Goal: Information Seeking & Learning: Learn about a topic

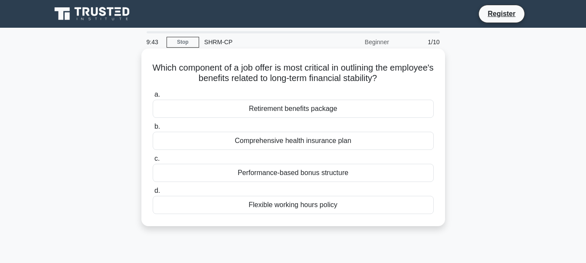
click at [318, 177] on div "Performance-based bonus structure" at bounding box center [293, 173] width 281 height 18
click at [153, 162] on input "c. Performance-based bonus structure" at bounding box center [153, 159] width 0 height 6
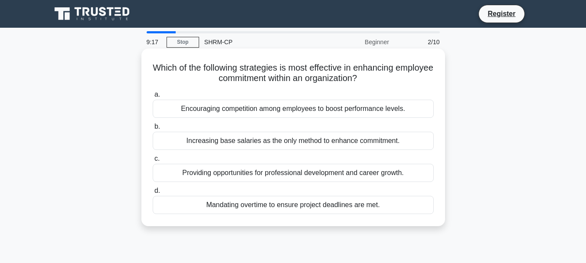
click at [303, 175] on div "Providing opportunities for professional development and career growth." at bounding box center [293, 173] width 281 height 18
click at [153, 162] on input "c. Providing opportunities for professional development and career growth." at bounding box center [153, 159] width 0 height 6
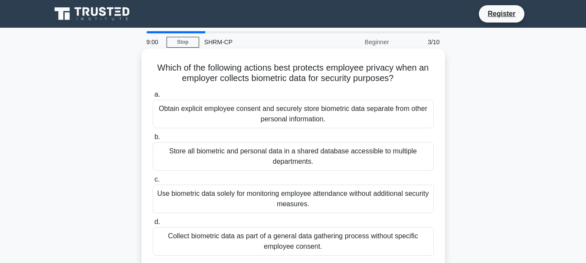
scroll to position [43, 0]
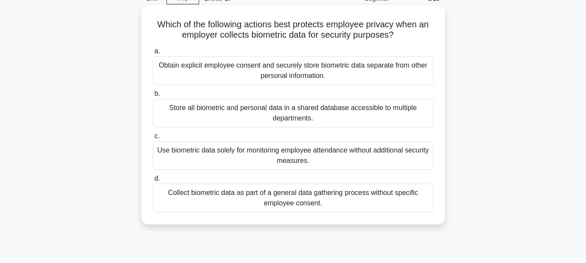
click at [298, 70] on div "Obtain explicit employee consent and securely store biometric data separate fro…" at bounding box center [293, 70] width 281 height 29
click at [153, 54] on input "a. Obtain explicit employee consent and securely store biometric data separate …" at bounding box center [153, 52] width 0 height 6
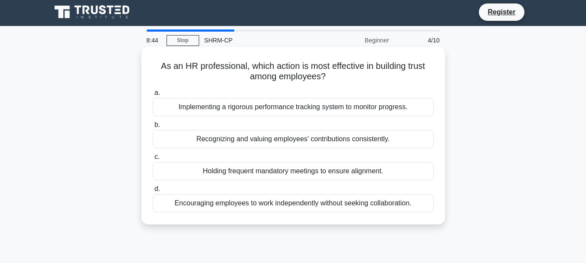
scroll to position [0, 0]
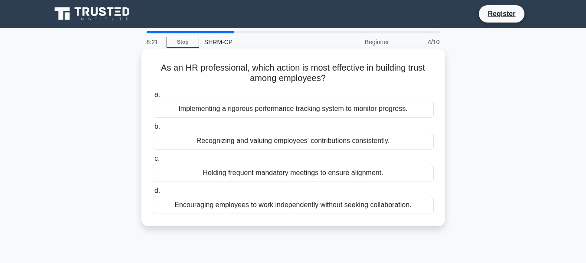
click at [287, 140] on div "Recognizing and valuing employees' contributions consistently." at bounding box center [293, 141] width 281 height 18
click at [153, 130] on input "b. Recognizing and valuing employees' contributions consistently." at bounding box center [153, 127] width 0 height 6
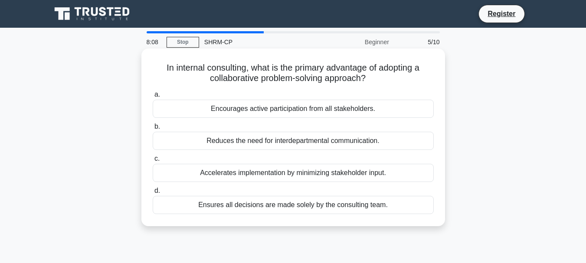
click at [289, 111] on div "Encourages active participation from all stakeholders." at bounding box center [293, 109] width 281 height 18
click at [153, 98] on input "a. Encourages active participation from all stakeholders." at bounding box center [153, 95] width 0 height 6
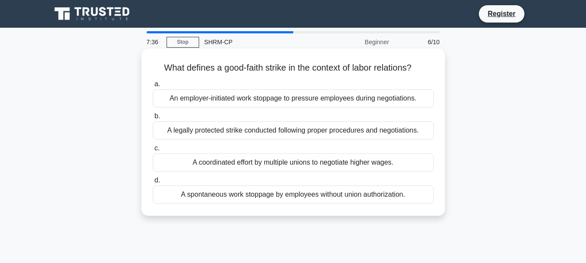
click at [293, 126] on div "A legally protected strike conducted following proper procedures and negotiatio…" at bounding box center [293, 130] width 281 height 18
click at [153, 119] on input "b. A legally protected strike conducted following proper procedures and negotia…" at bounding box center [153, 117] width 0 height 6
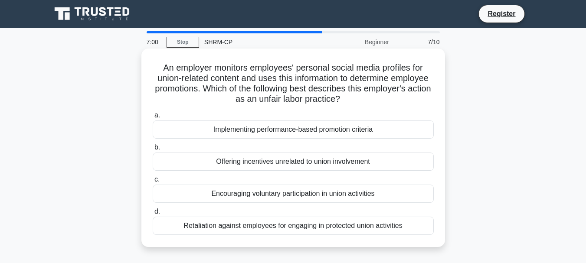
click at [317, 225] on div "Retaliation against employees for engaging in protected union activities" at bounding box center [293, 226] width 281 height 18
click at [153, 215] on input "d. Retaliation against employees for engaging in protected union activities" at bounding box center [153, 212] width 0 height 6
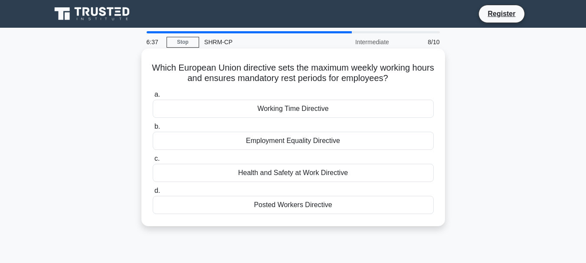
click at [301, 109] on div "Working Time Directive" at bounding box center [293, 109] width 281 height 18
click at [153, 98] on input "a. Working Time Directive" at bounding box center [153, 95] width 0 height 6
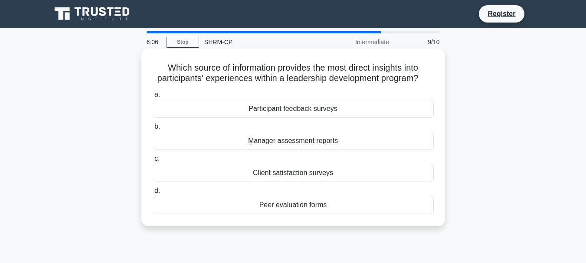
click at [303, 207] on div "Peer evaluation forms" at bounding box center [293, 205] width 281 height 18
click at [153, 194] on input "d. Peer evaluation forms" at bounding box center [153, 191] width 0 height 6
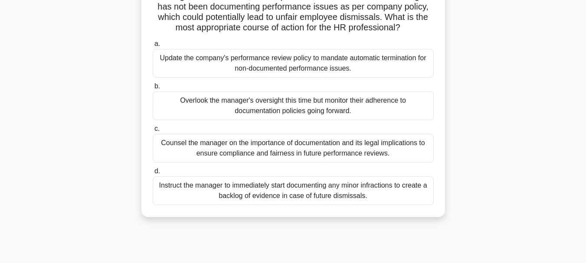
scroll to position [87, 0]
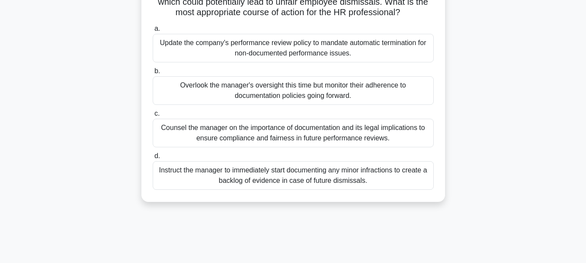
click at [262, 91] on div "Overlook the manager's oversight this time but monitor their adherence to docum…" at bounding box center [293, 90] width 281 height 29
click at [153, 74] on input "b. Overlook the manager's oversight this time but monitor their adherence to do…" at bounding box center [153, 71] width 0 height 6
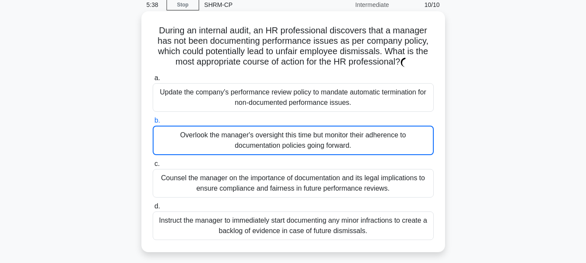
scroll to position [0, 0]
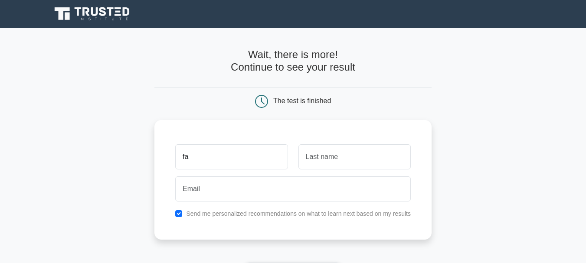
type input "f"
type input "Faisal"
type input "Ghozali"
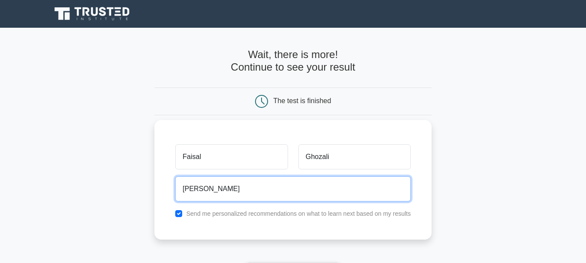
type input "[EMAIL_ADDRESS][DOMAIN_NAME]"
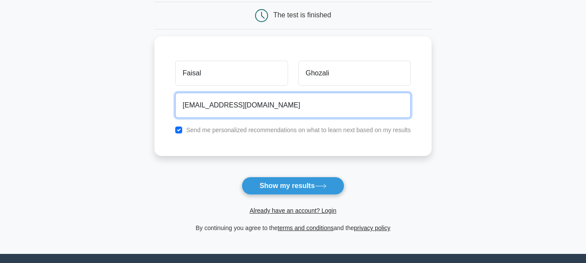
scroll to position [87, 0]
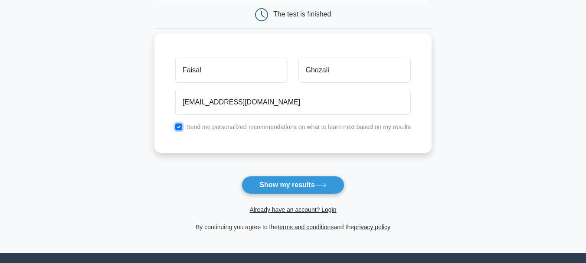
click at [178, 125] on input "checkbox" at bounding box center [178, 127] width 7 height 7
checkbox input "false"
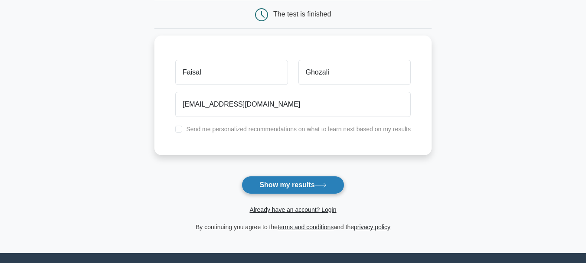
click at [283, 186] on button "Show my results" at bounding box center [292, 185] width 102 height 18
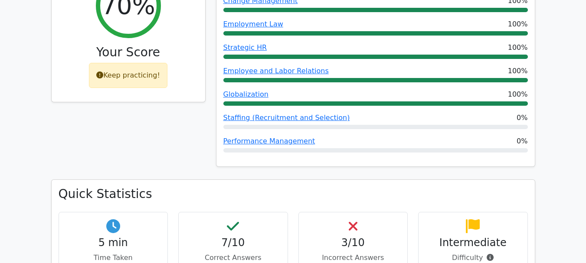
scroll to position [477, 0]
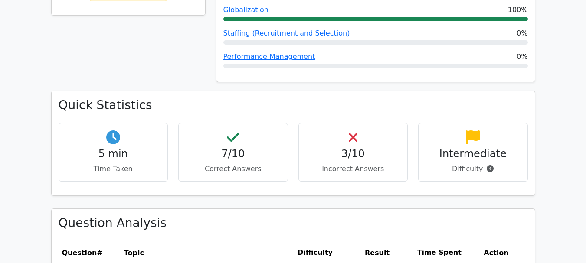
click at [352, 130] on icon at bounding box center [352, 137] width 9 height 14
click at [355, 148] on h4 "3/10" at bounding box center [353, 154] width 95 height 13
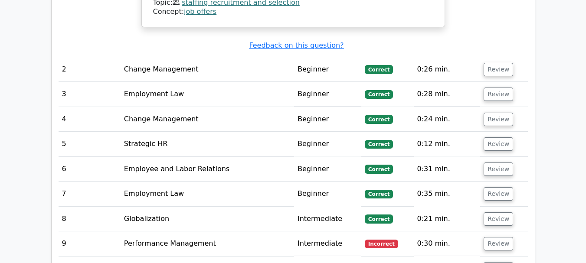
scroll to position [1040, 0]
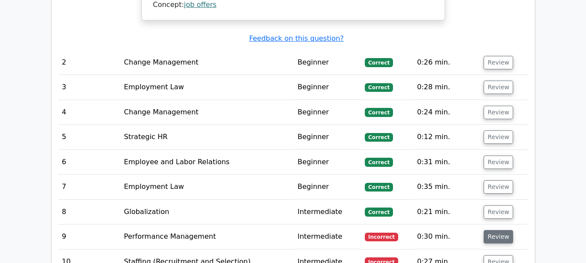
click at [488, 230] on button "Review" at bounding box center [497, 236] width 29 height 13
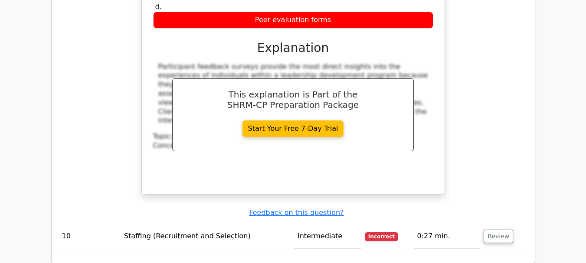
scroll to position [1474, 0]
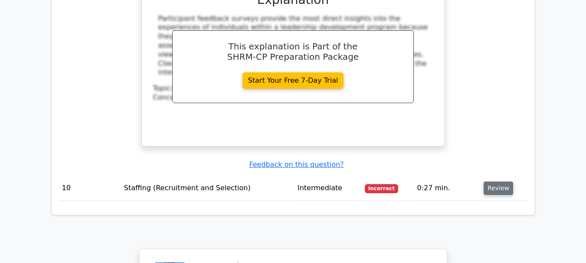
click at [490, 182] on button "Review" at bounding box center [497, 188] width 29 height 13
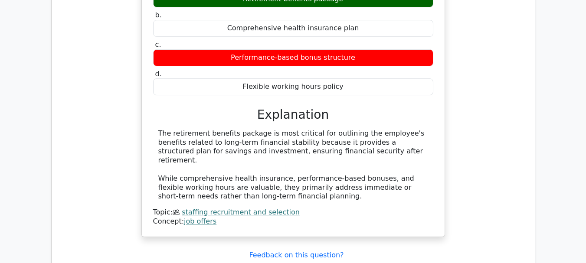
scroll to position [650, 0]
